Goal: Entertainment & Leisure: Browse casually

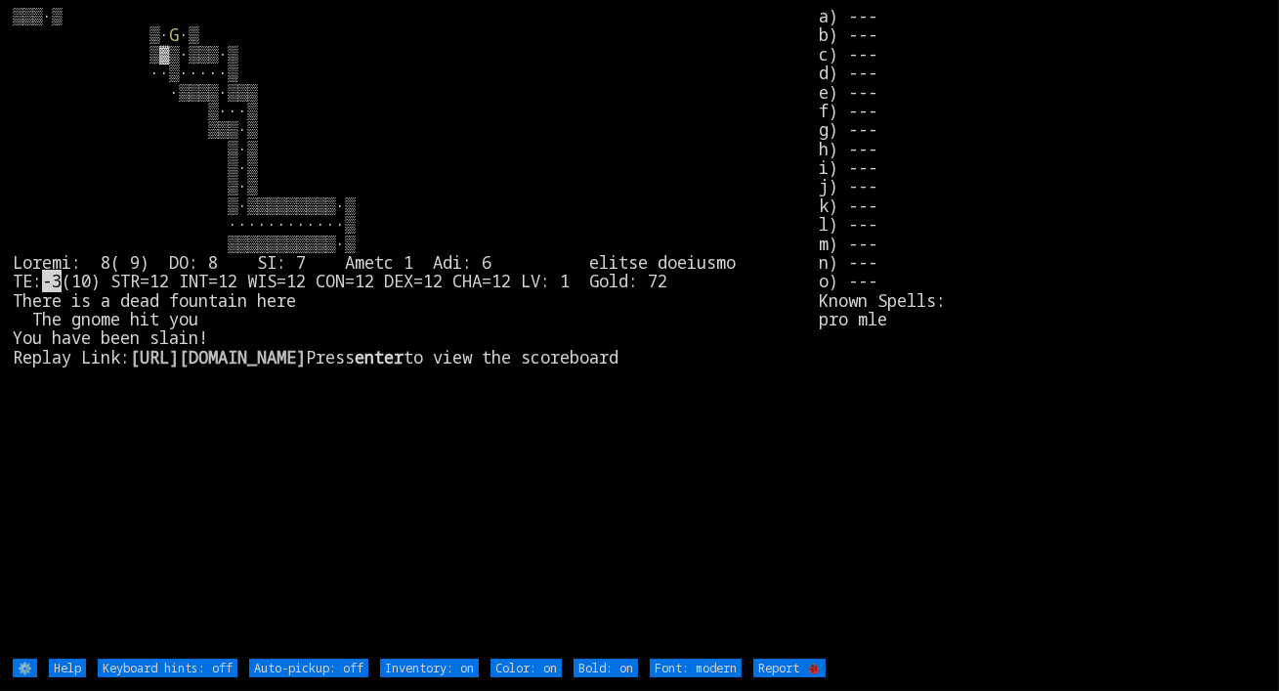
click at [532, 530] on larn "▒▒▒·▒ ▒· G -3 (10) STR=12 INT=12 WIS=12 CON=12 DEX=12 CHA=12 LV: 1 Gold: 72 The…" at bounding box center [416, 332] width 806 height 650
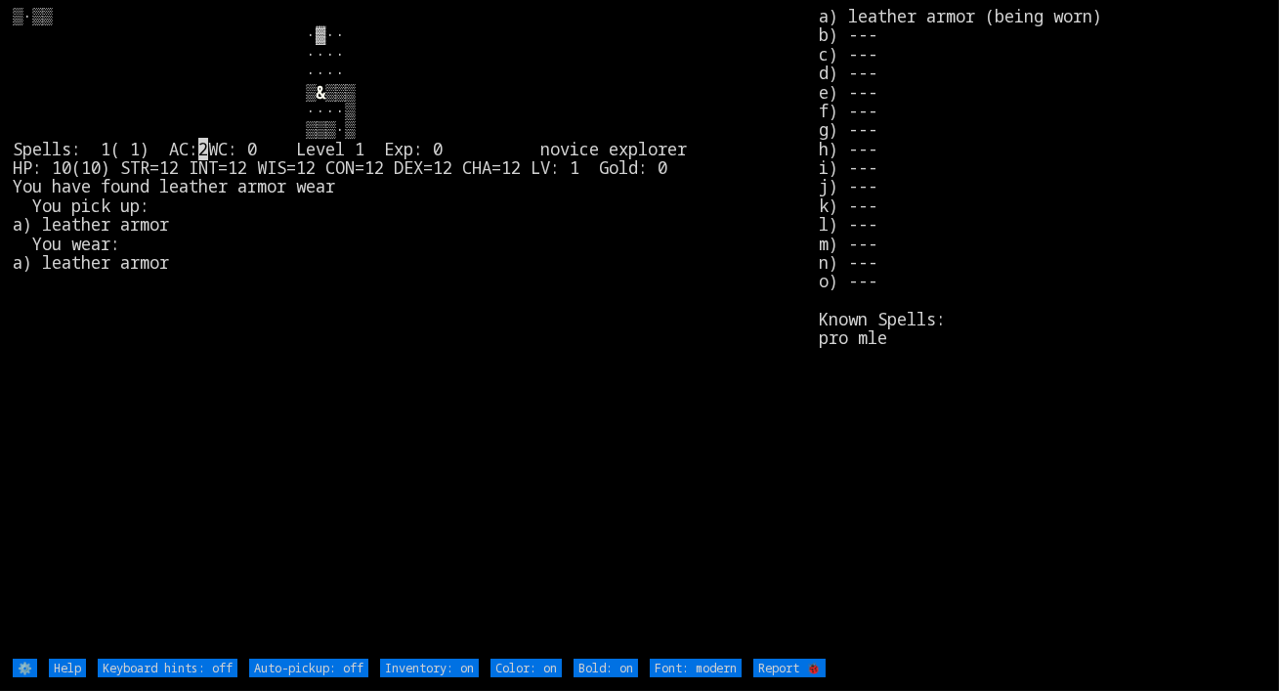
type off "Auto-pickup: on"
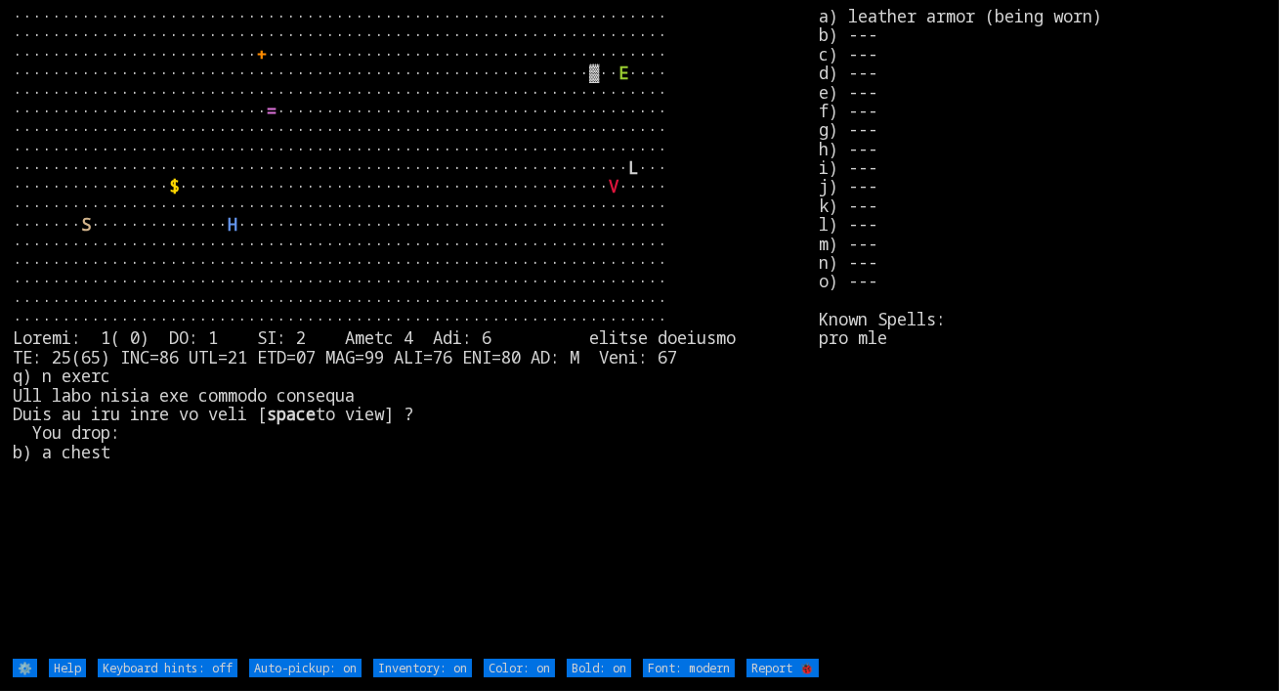
type off "Auto-pickup: off"
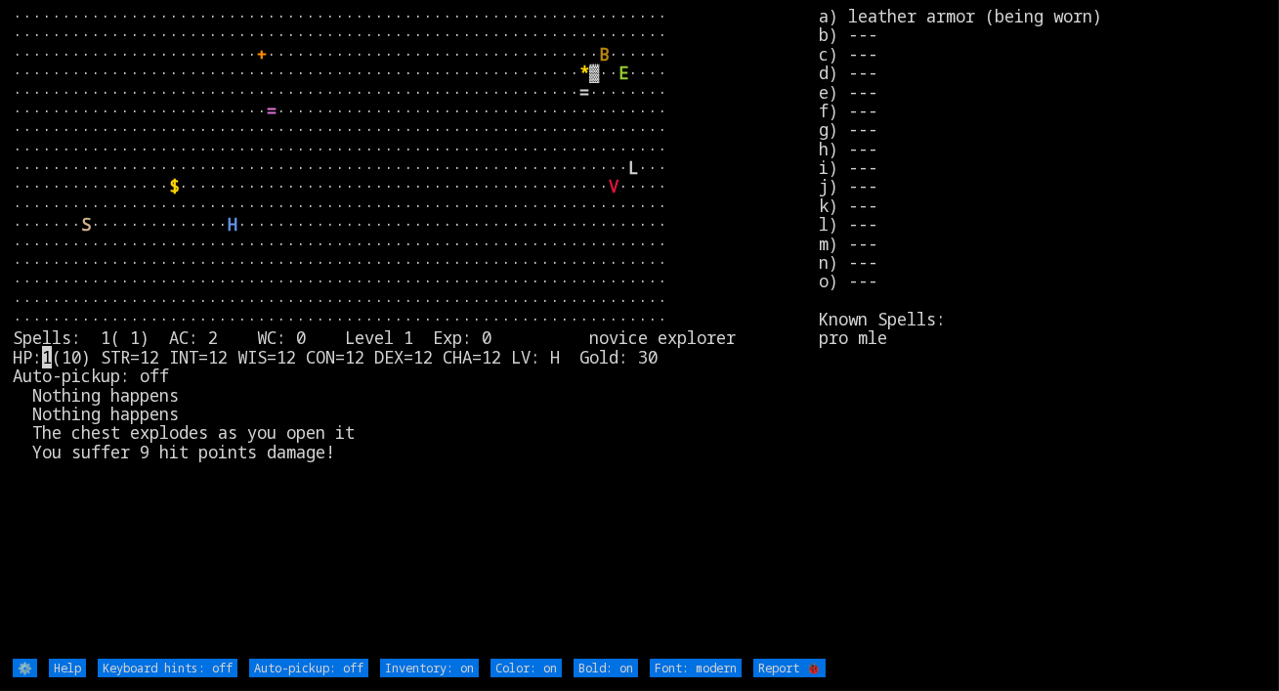
type off "Auto-pickup: on"
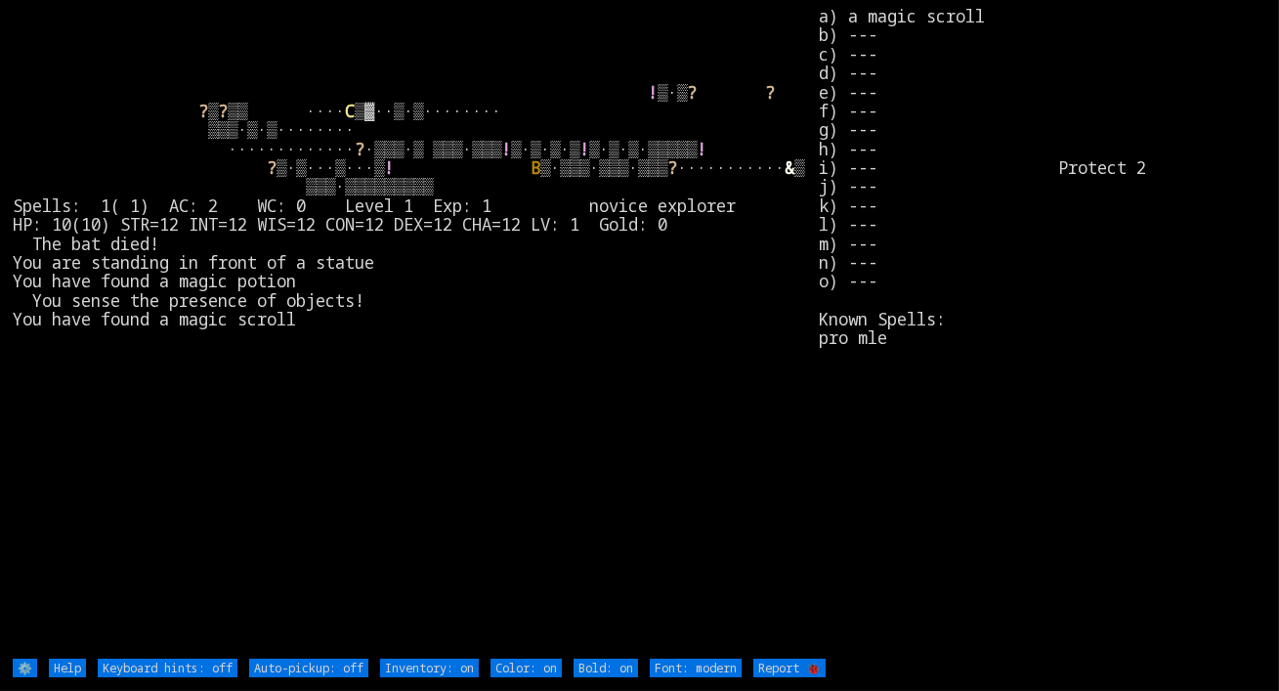
type off "Auto-pickup: on"
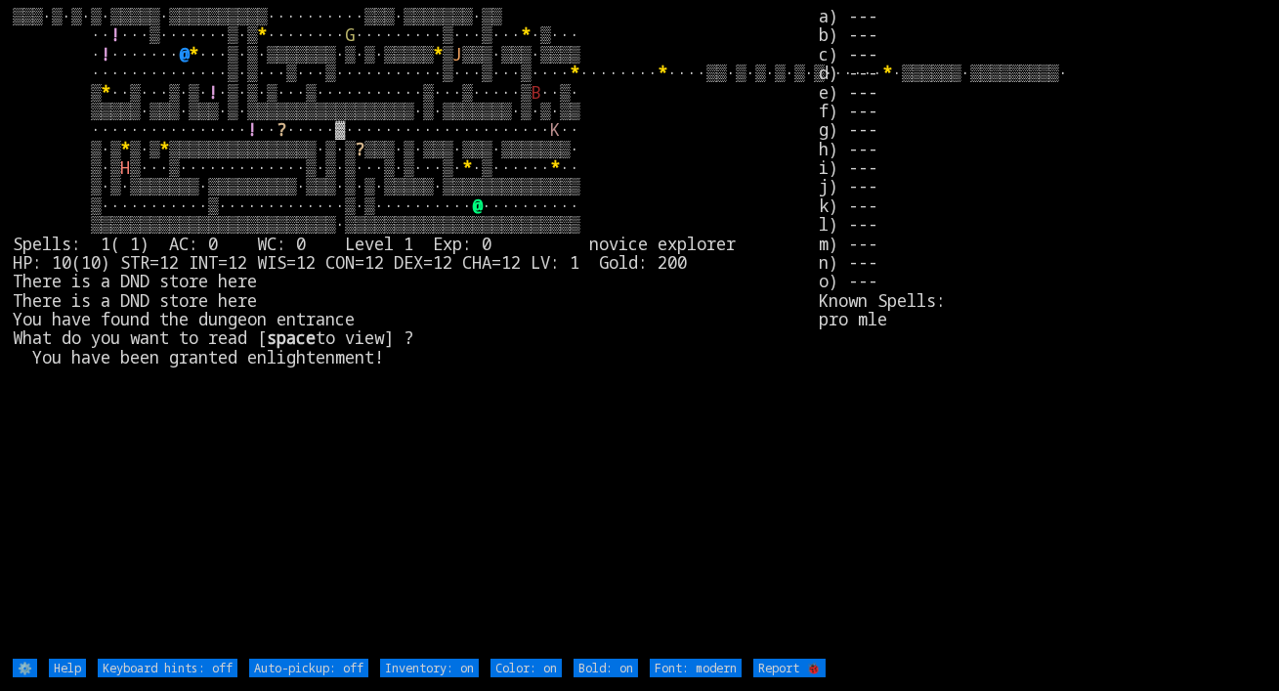
type off "Auto-pickup: on"
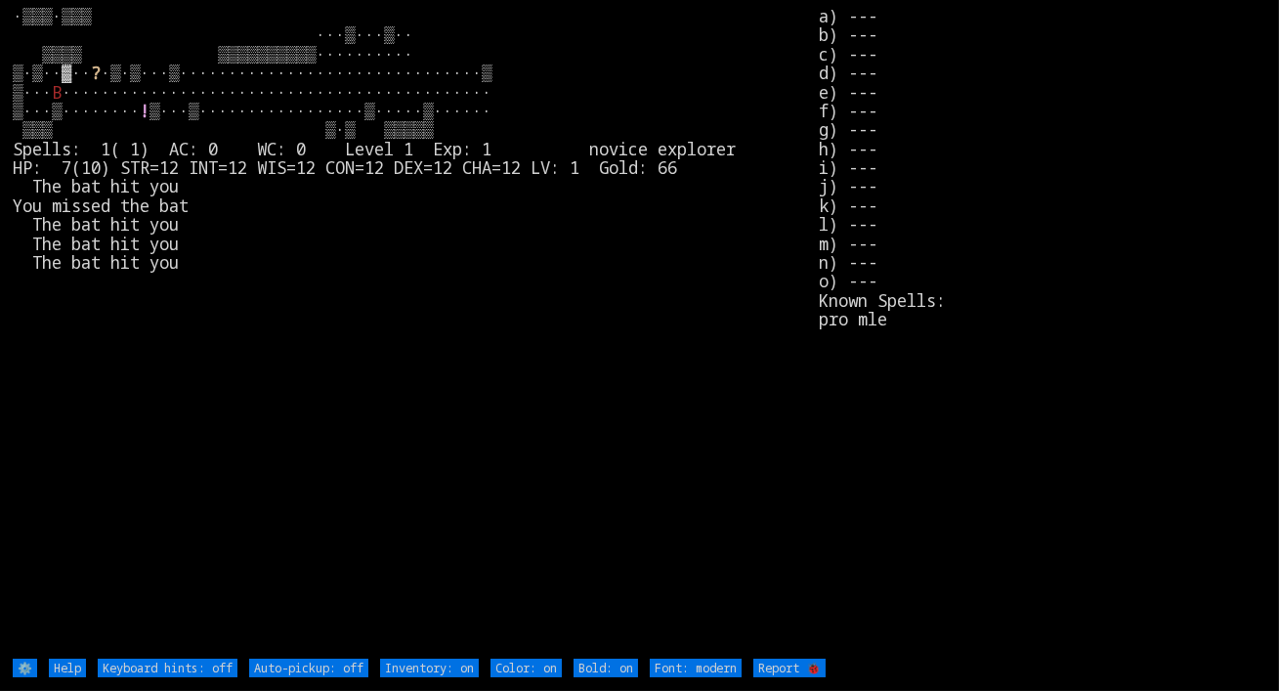
type off "Auto-pickup: on"
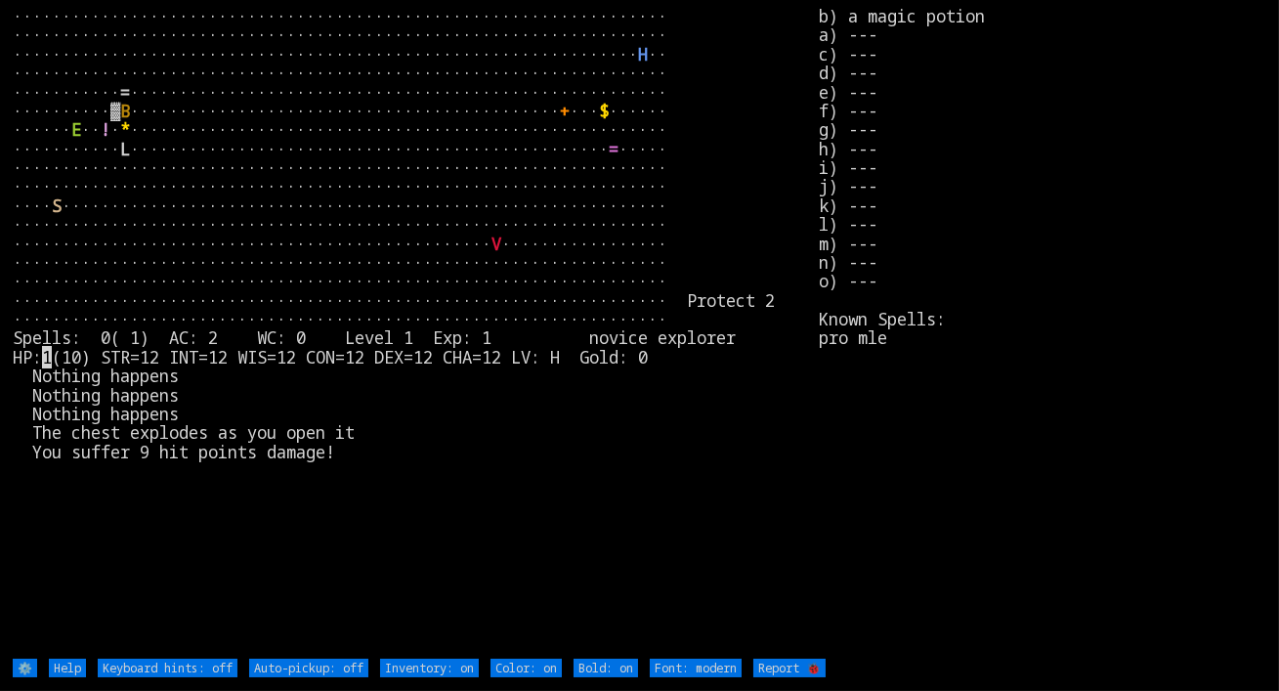
type off "Auto-pickup: on"
